Goal: Find specific page/section: Find specific page/section

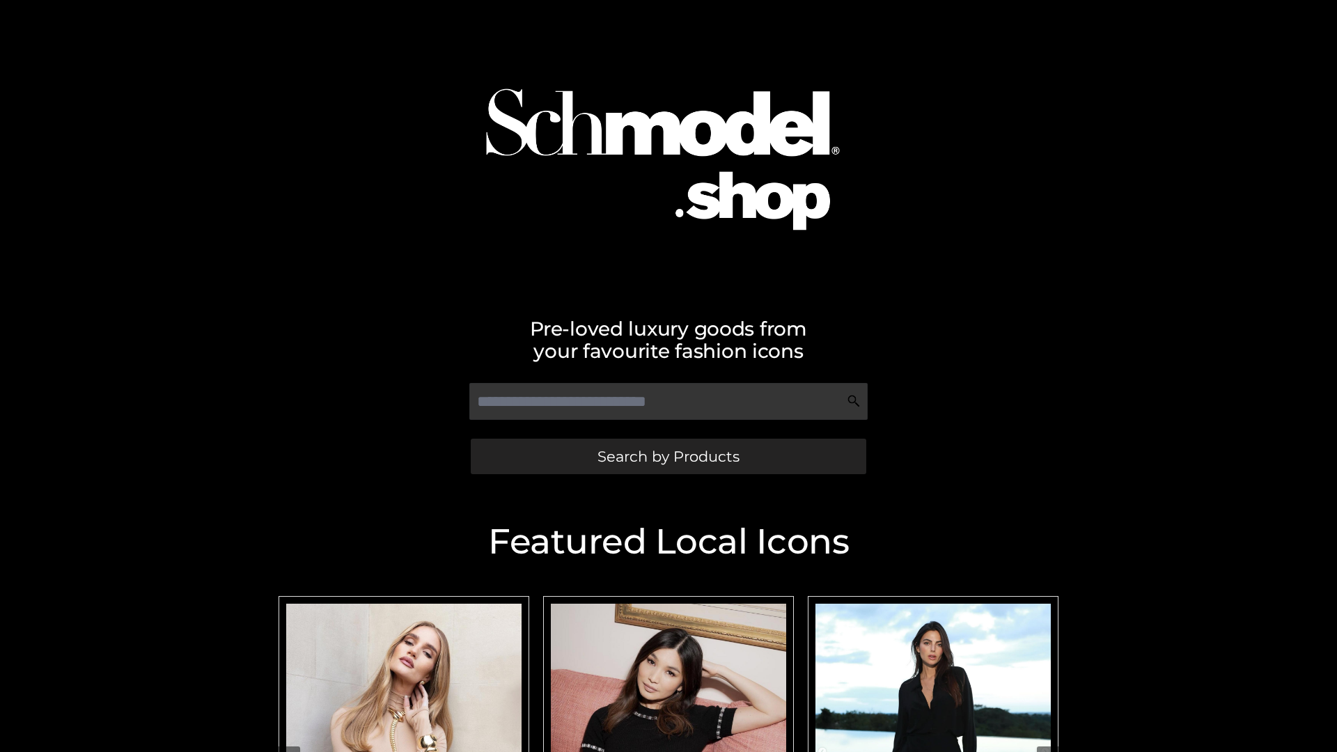
click at [668, 456] on span "Search by Products" at bounding box center [668, 456] width 142 height 15
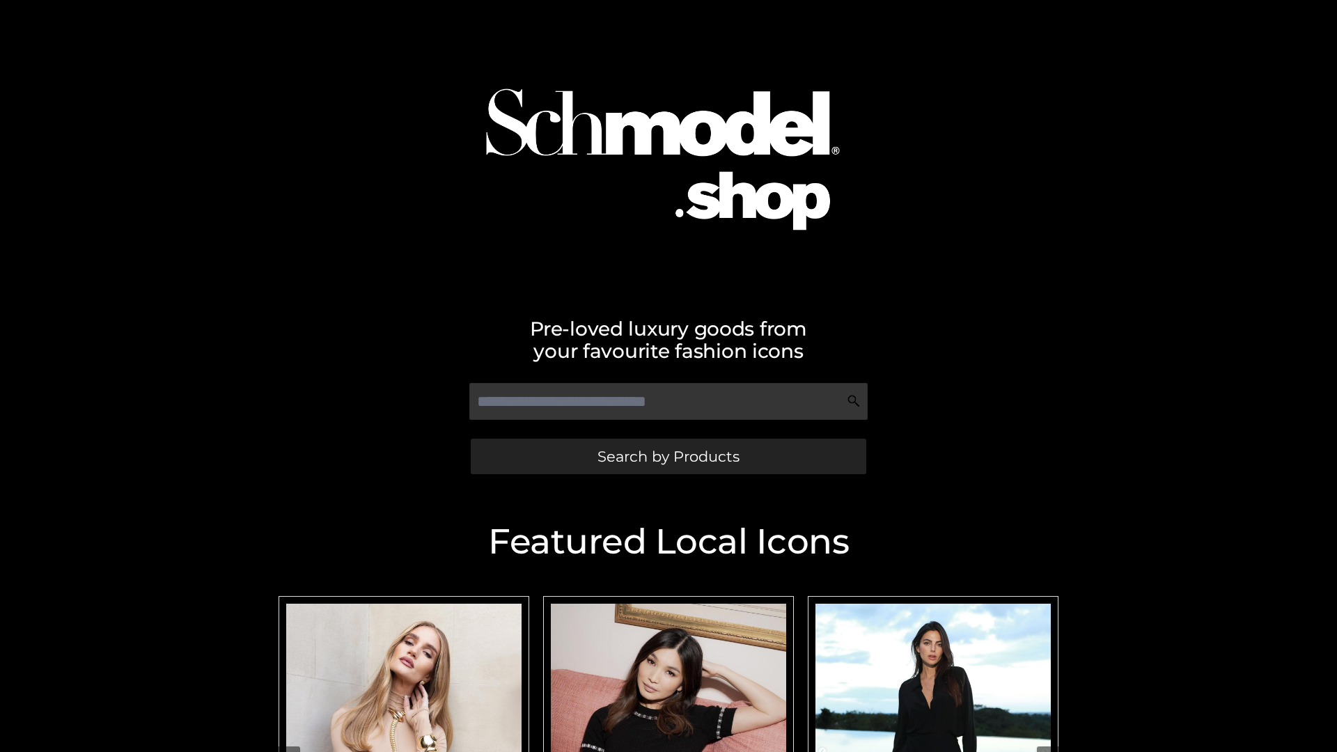
click at [668, 456] on span "Search by Products" at bounding box center [668, 456] width 142 height 15
